Goal: Download file/media

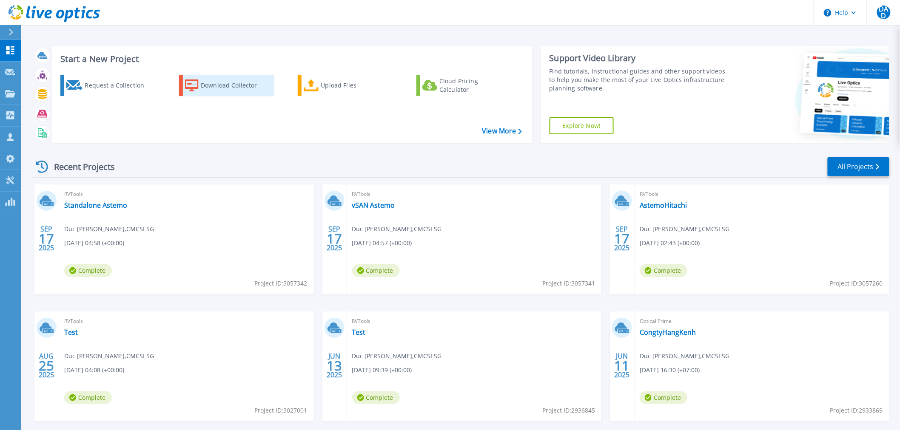
click at [213, 83] on div "Download Collector" at bounding box center [235, 85] width 68 height 17
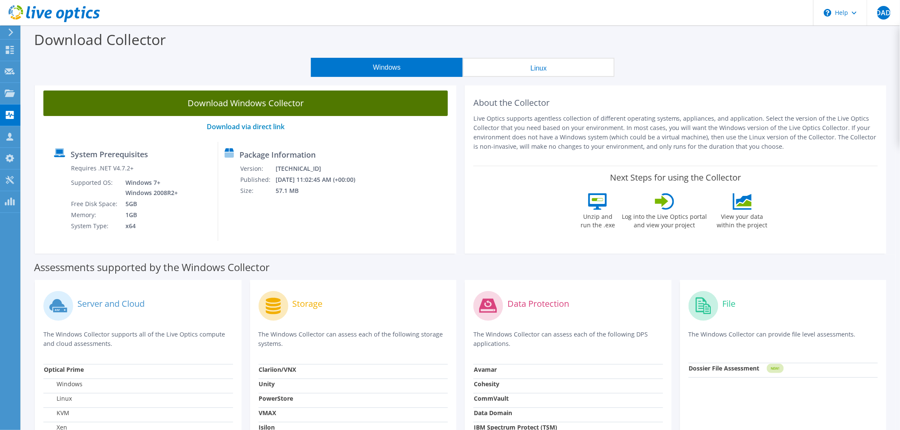
click at [353, 113] on link "Download Windows Collector" at bounding box center [245, 104] width 404 height 26
